Goal: Check status: Check status

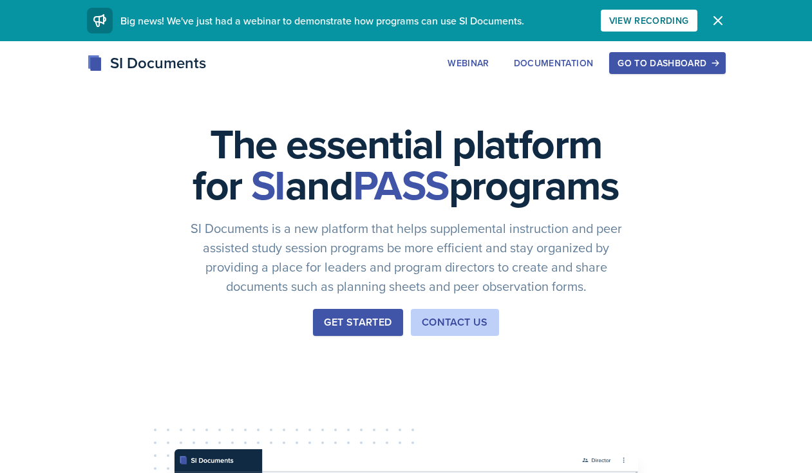
click at [656, 66] on div "Go to Dashboard" at bounding box center [667, 63] width 99 height 10
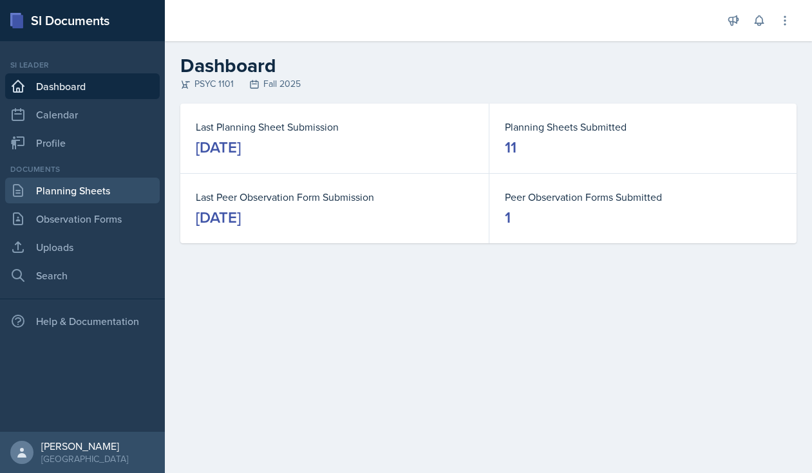
click at [40, 185] on link "Planning Sheets" at bounding box center [82, 191] width 155 height 26
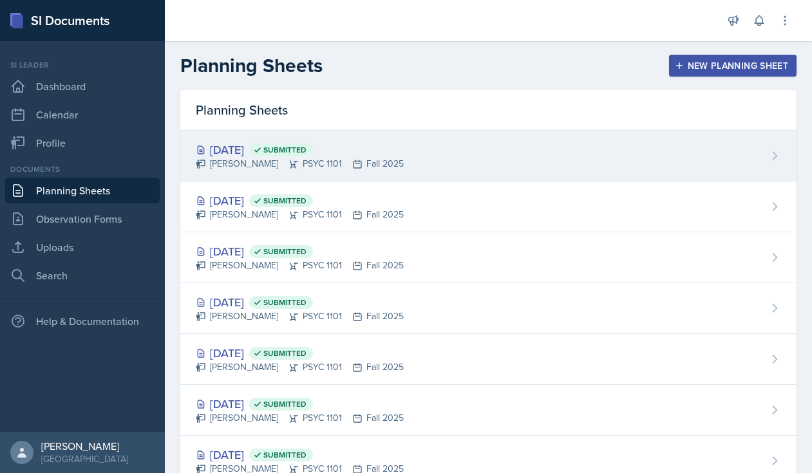
click at [410, 157] on div "[DATE] Submitted [PERSON_NAME] PSYC 1101 Fall 2025" at bounding box center [488, 156] width 616 height 51
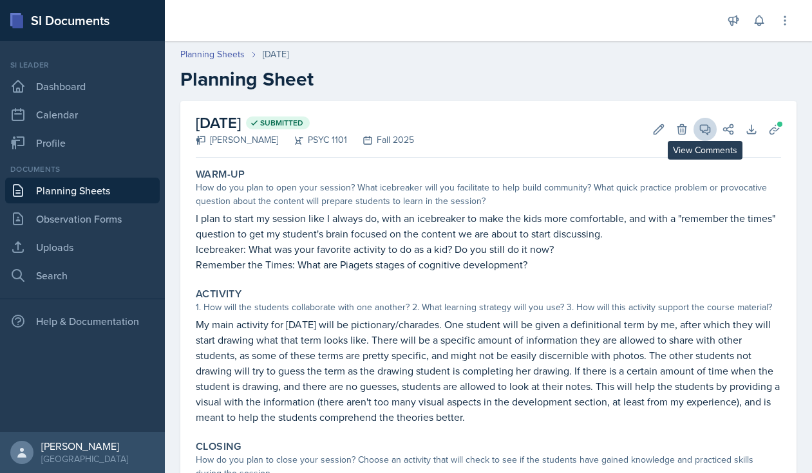
click at [704, 126] on icon at bounding box center [705, 129] width 13 height 13
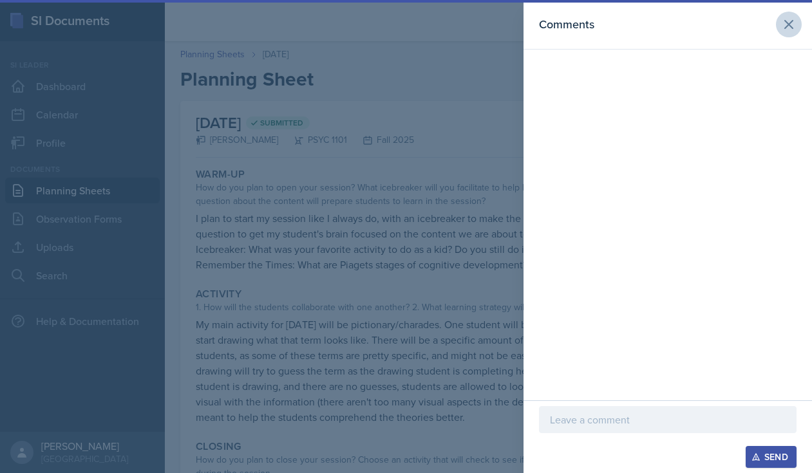
click at [786, 26] on icon at bounding box center [788, 24] width 15 height 15
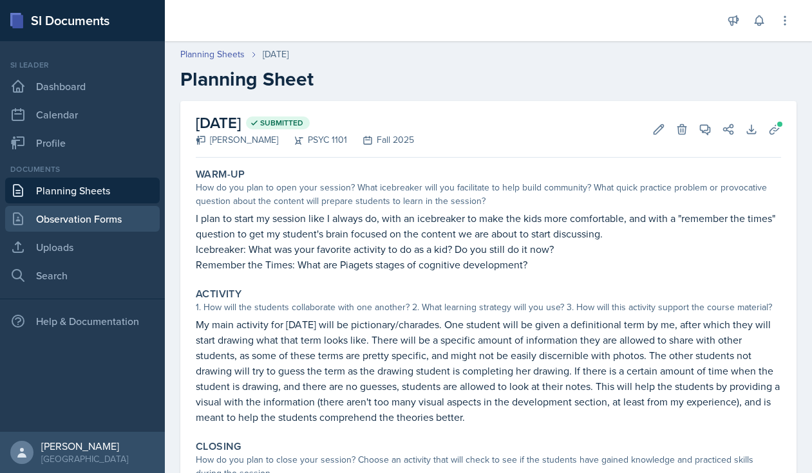
click at [73, 219] on link "Observation Forms" at bounding box center [82, 219] width 155 height 26
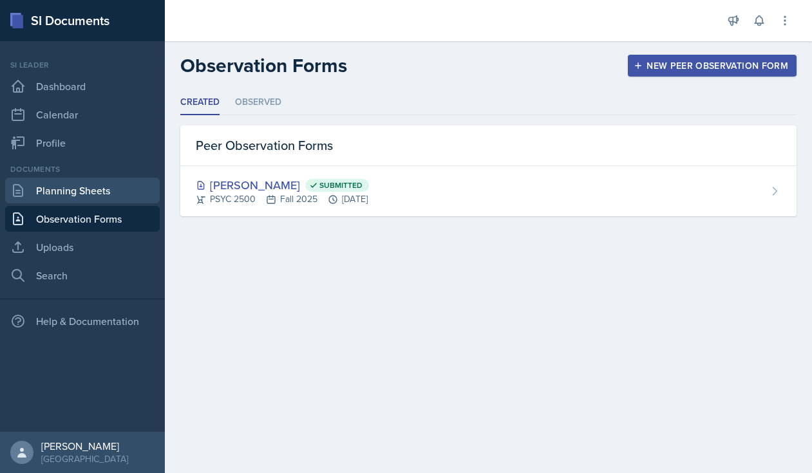
click at [76, 198] on link "Planning Sheets" at bounding box center [82, 191] width 155 height 26
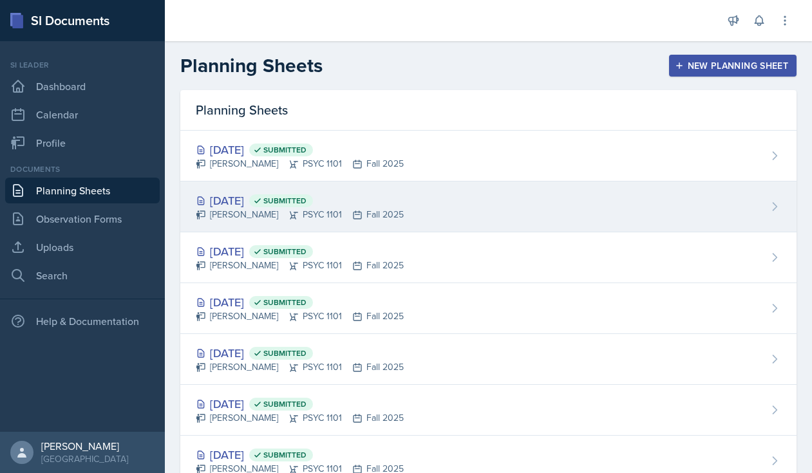
click at [260, 192] on div "[DATE] Submitted" at bounding box center [300, 200] width 208 height 17
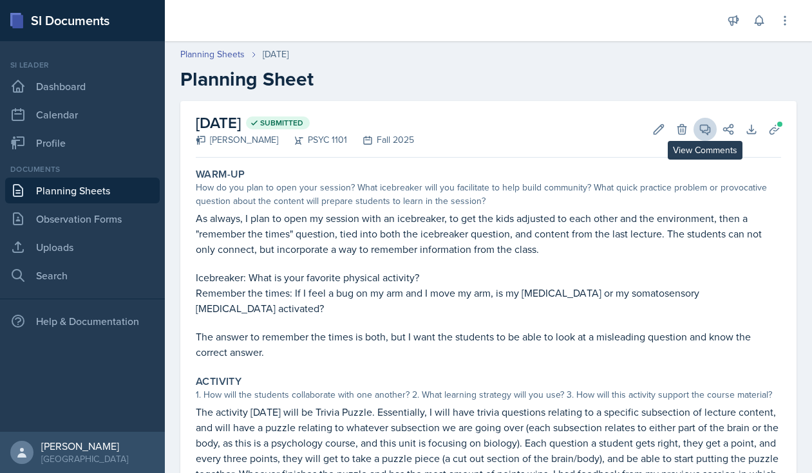
click at [707, 129] on icon at bounding box center [705, 129] width 13 height 13
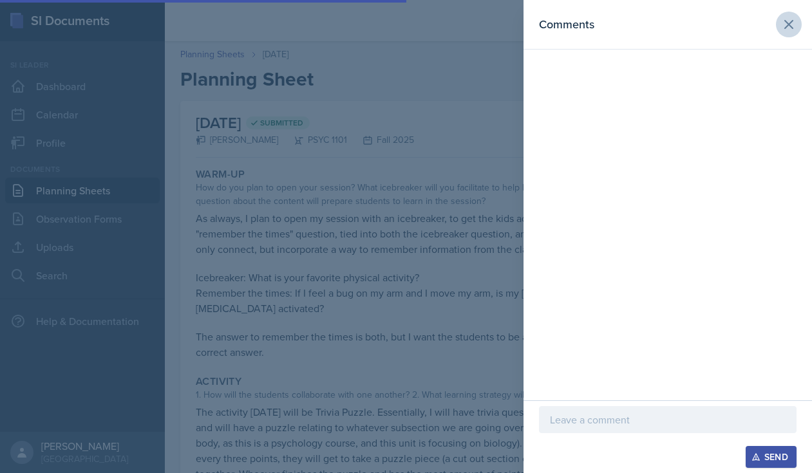
click at [797, 29] on button at bounding box center [789, 25] width 26 height 26
